Goal: Task Accomplishment & Management: Complete application form

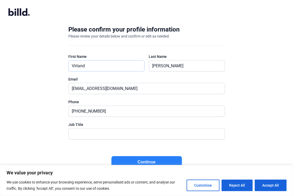
drag, startPoint x: 88, startPoint y: 66, endPoint x: 61, endPoint y: 64, distance: 27.2
click at [61, 64] on div "Please confirm your profile information Please review your details below and co…" at bounding box center [146, 102] width 173 height 170
type input "[PERSON_NAME]"
type input "[EMAIL_ADDRESS][DOMAIN_NAME]"
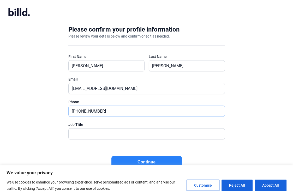
drag, startPoint x: 104, startPoint y: 114, endPoint x: 68, endPoint y: 112, distance: 35.8
click at [69, 112] on input "[PHONE_NUMBER]" at bounding box center [147, 111] width 156 height 11
type input "[PHONE_NUMBER]"
type input "Owner/CEO"
click at [150, 159] on button "Continue" at bounding box center [146, 162] width 70 height 12
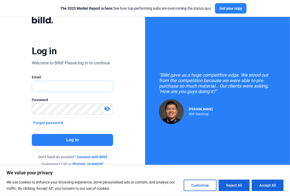
click at [46, 87] on input "text" at bounding box center [69, 86] width 75 height 11
type input "[EMAIL_ADDRESS][DOMAIN_NAME]"
